Goal: Transaction & Acquisition: Purchase product/service

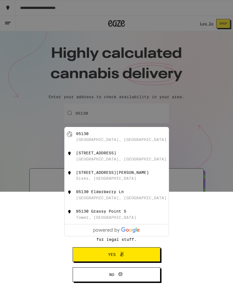
click at [115, 137] on div "95130 [GEOGRAPHIC_DATA], [GEOGRAPHIC_DATA]" at bounding box center [126, 136] width 100 height 11
type input "[GEOGRAPHIC_DATA]"
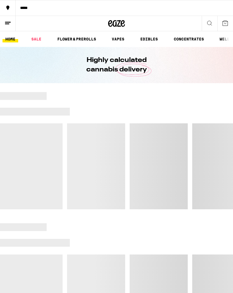
click at [135, 255] on div at bounding box center [116, 281] width 233 height 117
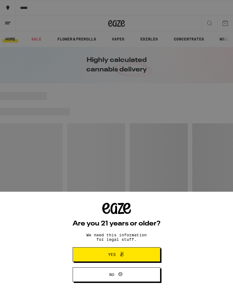
click at [136, 254] on span "Yes" at bounding box center [116, 254] width 42 height 7
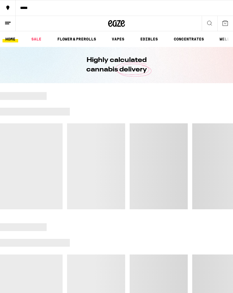
click at [118, 40] on link "VAPES" at bounding box center [118, 39] width 18 height 7
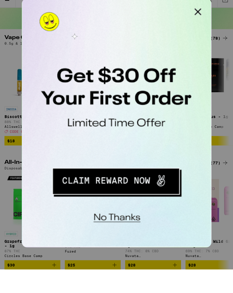
scroll to position [32, 0]
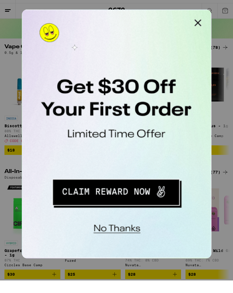
click at [94, 15] on button "Close Modal" at bounding box center [92, 14] width 11 height 11
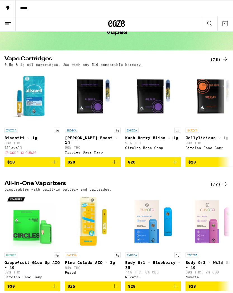
scroll to position [33, 0]
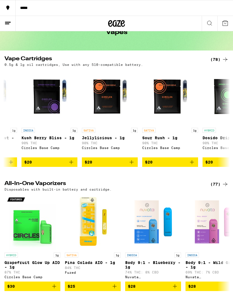
click at [216, 62] on div "(78)" at bounding box center [219, 59] width 18 height 7
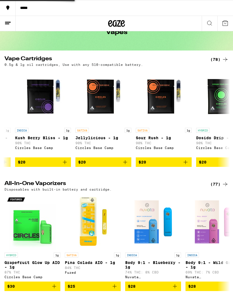
scroll to position [0, 110]
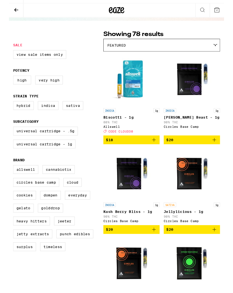
click at [23, 163] on label "Universal Cartridge - 1g" at bounding box center [37, 167] width 67 height 9
click at [6, 151] on input "Universal Cartridge - 1g" at bounding box center [6, 150] width 0 height 0
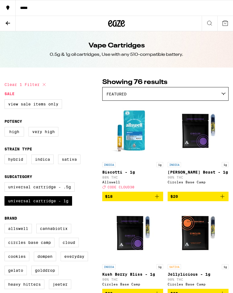
checkbox input "false"
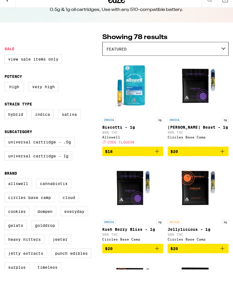
scroll to position [45, 0]
